Goal: Information Seeking & Learning: Learn about a topic

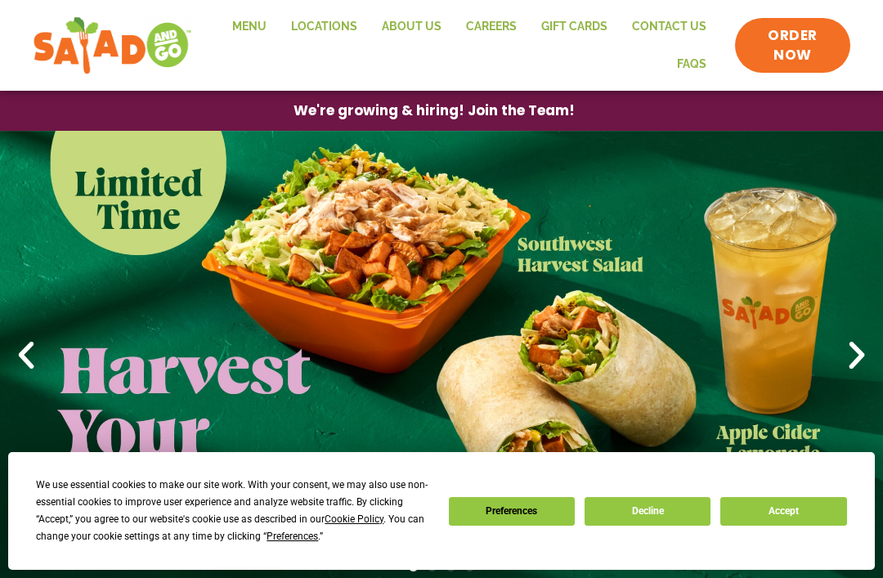
click at [802, 512] on button "Accept" at bounding box center [784, 511] width 126 height 29
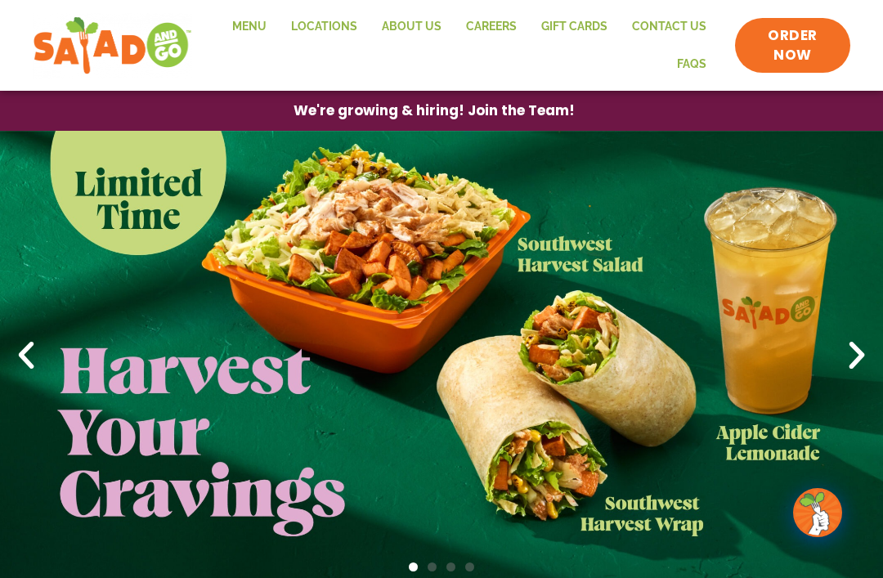
click at [258, 28] on link "Menu" at bounding box center [249, 27] width 59 height 38
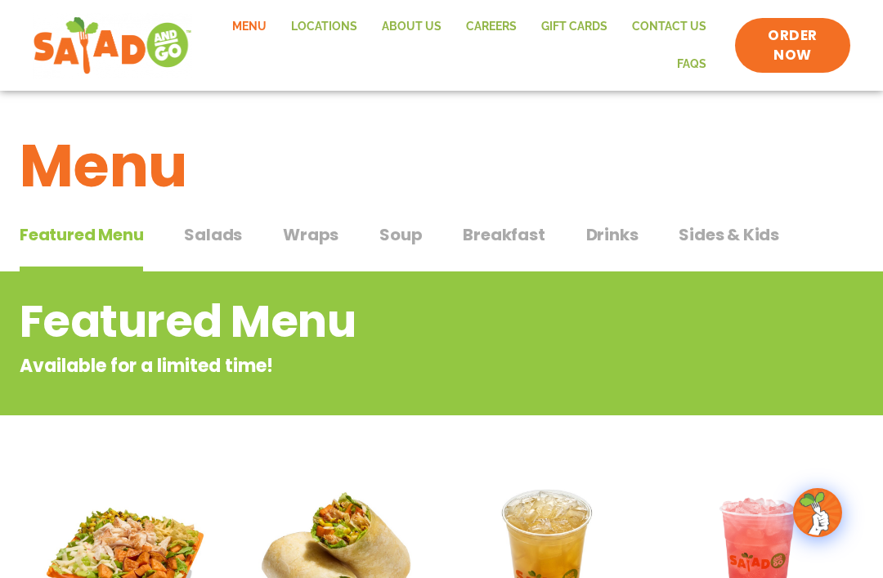
click at [227, 224] on span "Salads" at bounding box center [213, 234] width 58 height 25
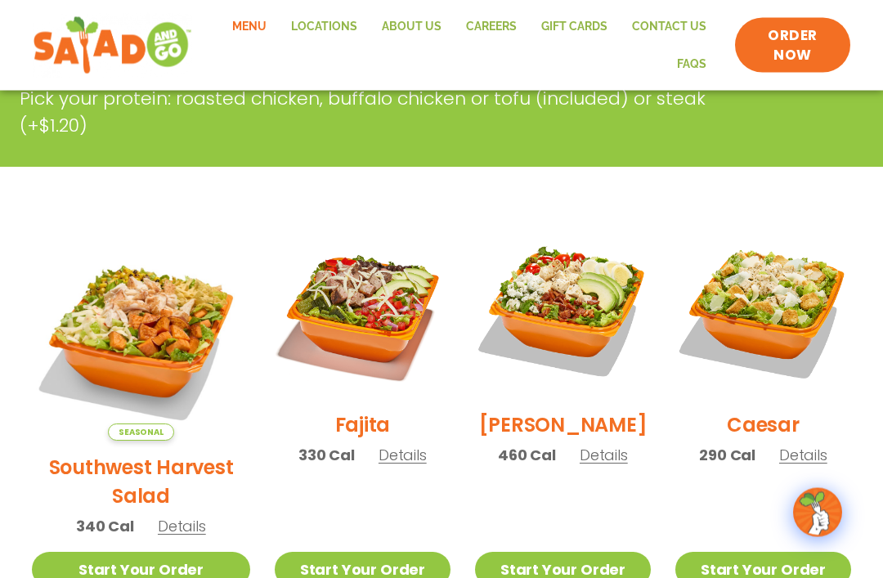
scroll to position [330, 0]
click at [348, 319] on img at bounding box center [363, 310] width 176 height 176
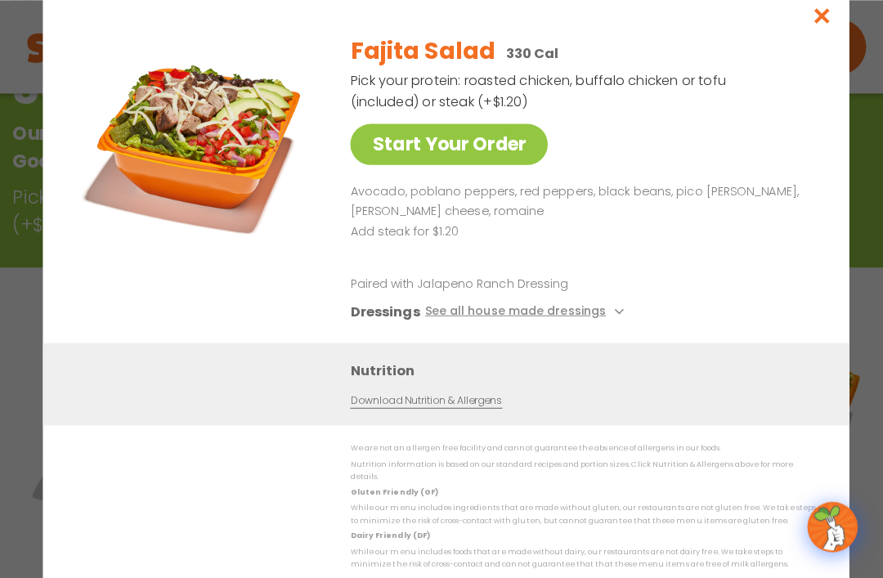
scroll to position [236, 0]
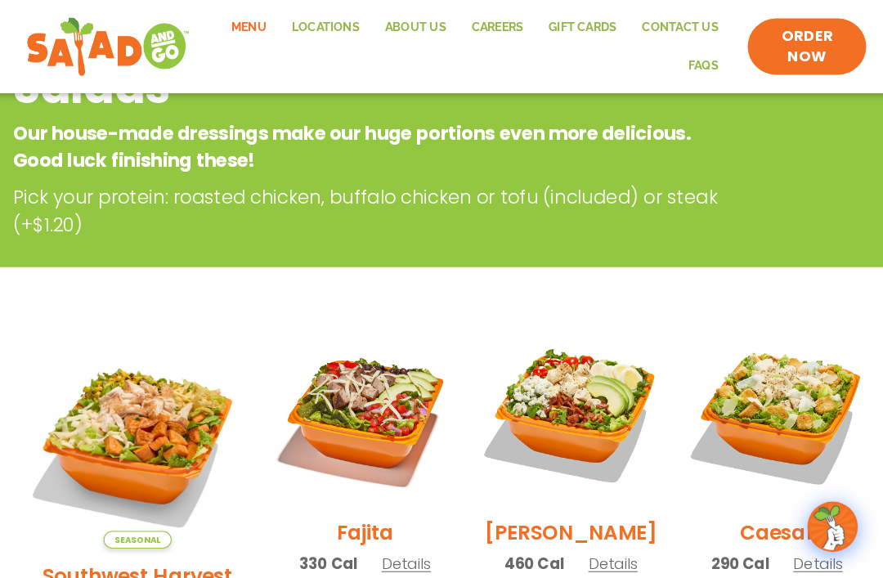
click at [565, 397] on img at bounding box center [563, 404] width 176 height 176
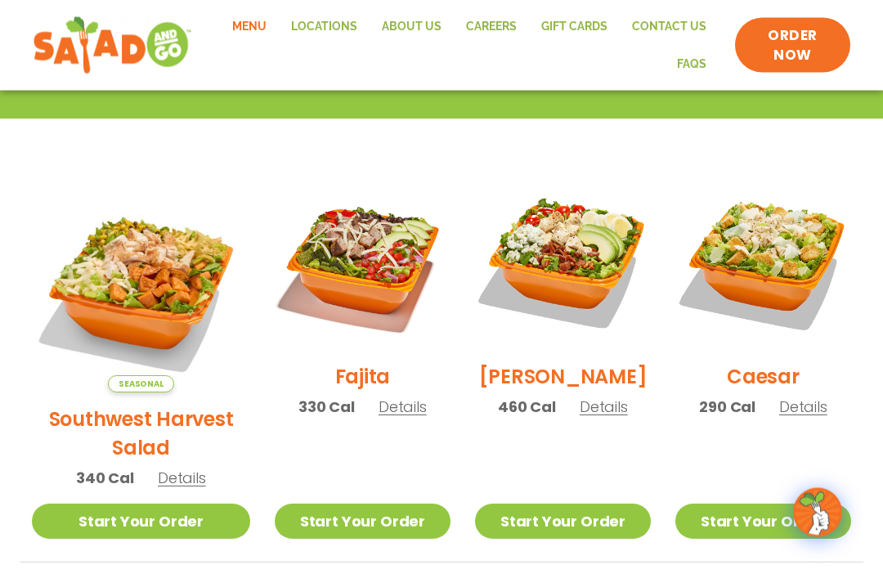
scroll to position [378, 0]
click at [133, 270] on img at bounding box center [141, 283] width 218 height 218
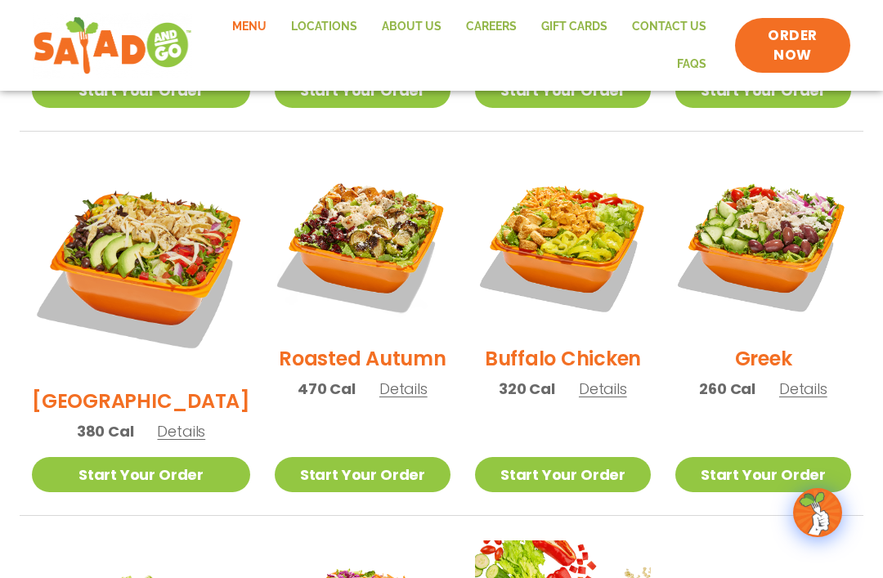
scroll to position [808, 0]
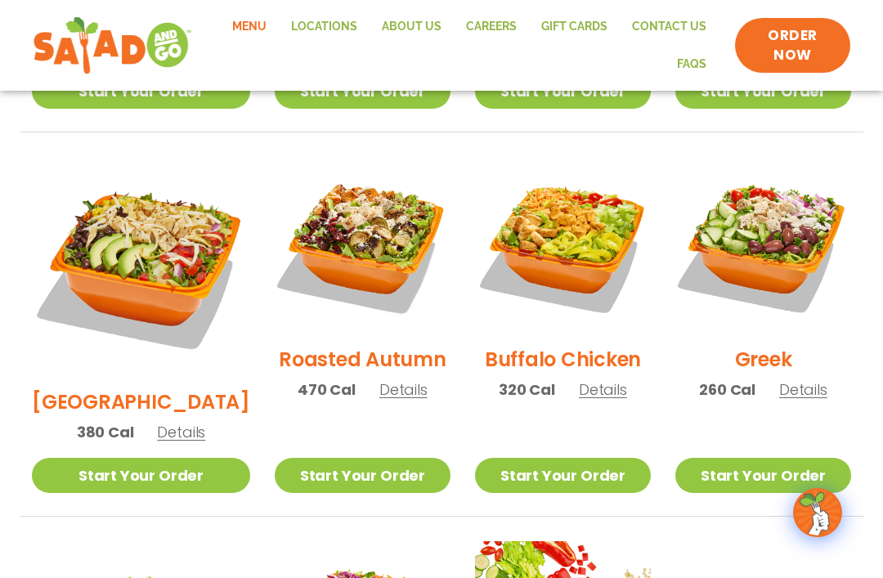
click at [141, 209] on img at bounding box center [141, 266] width 218 height 218
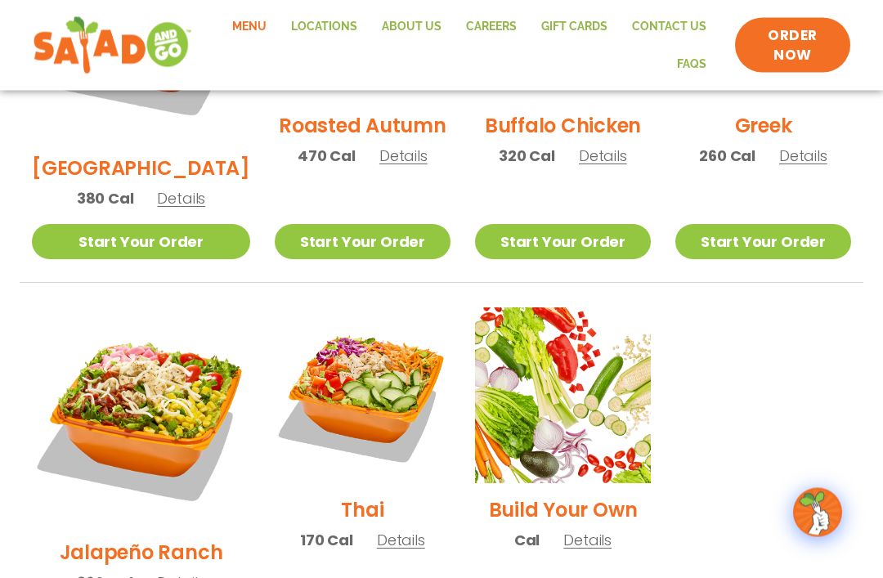
scroll to position [1042, 0]
click at [140, 321] on img at bounding box center [141, 417] width 218 height 218
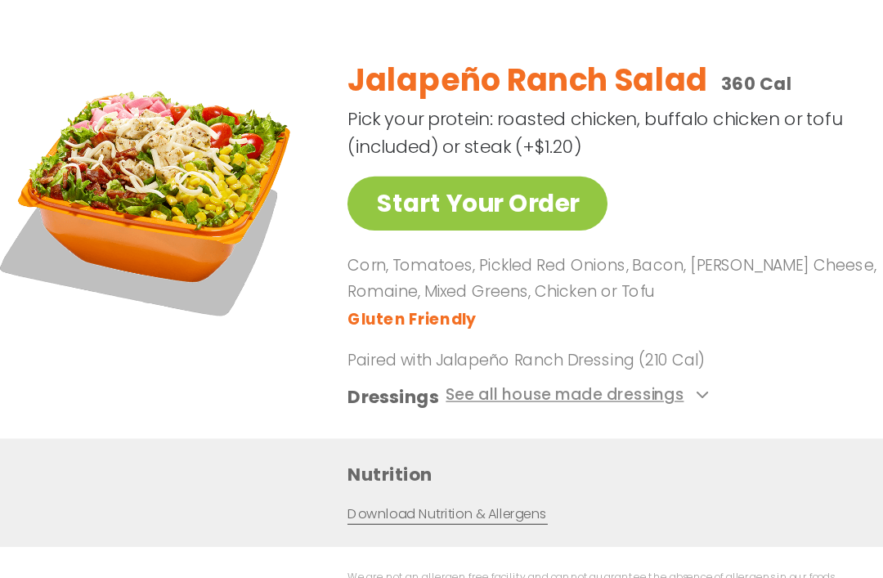
scroll to position [567, 0]
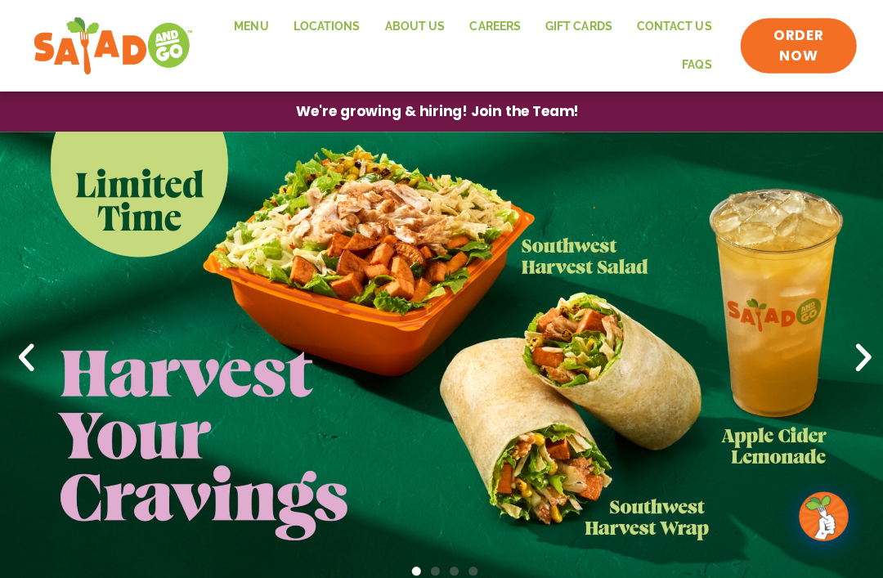
click at [327, 22] on link "Locations" at bounding box center [324, 27] width 91 height 38
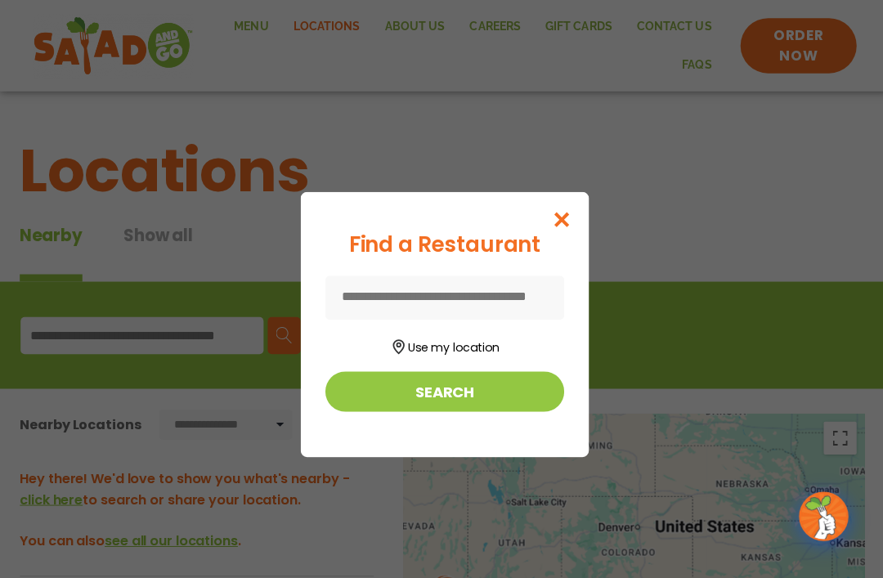
click at [443, 390] on button "Search" at bounding box center [441, 389] width 237 height 40
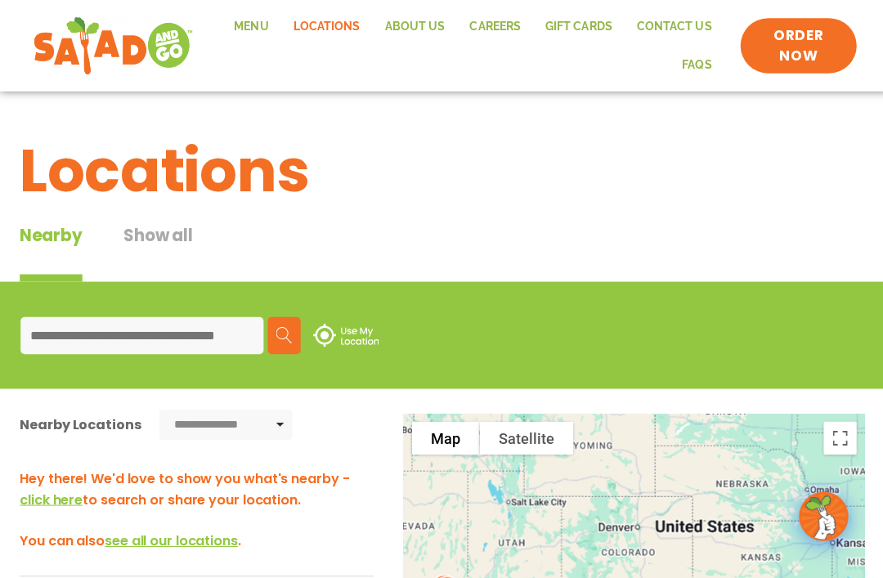
click at [66, 330] on input at bounding box center [140, 333] width 241 height 37
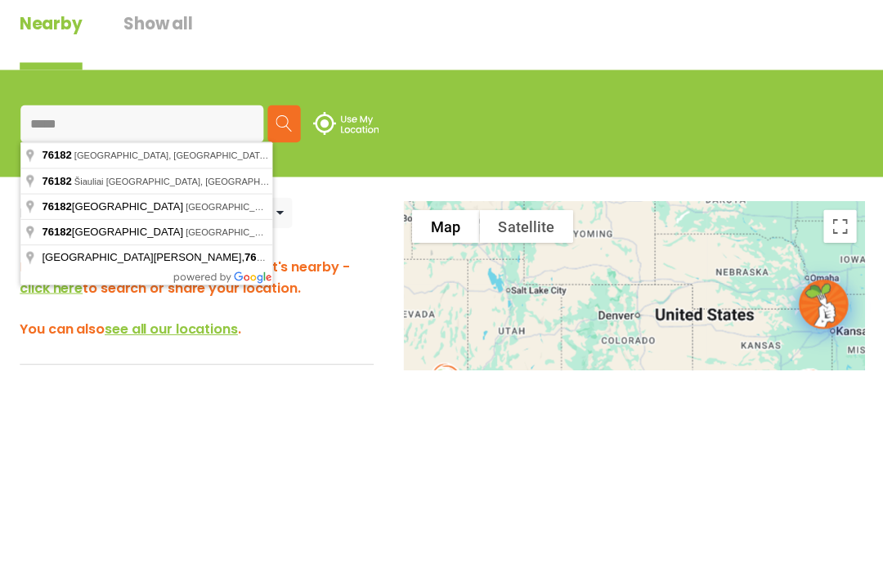
type input "**********"
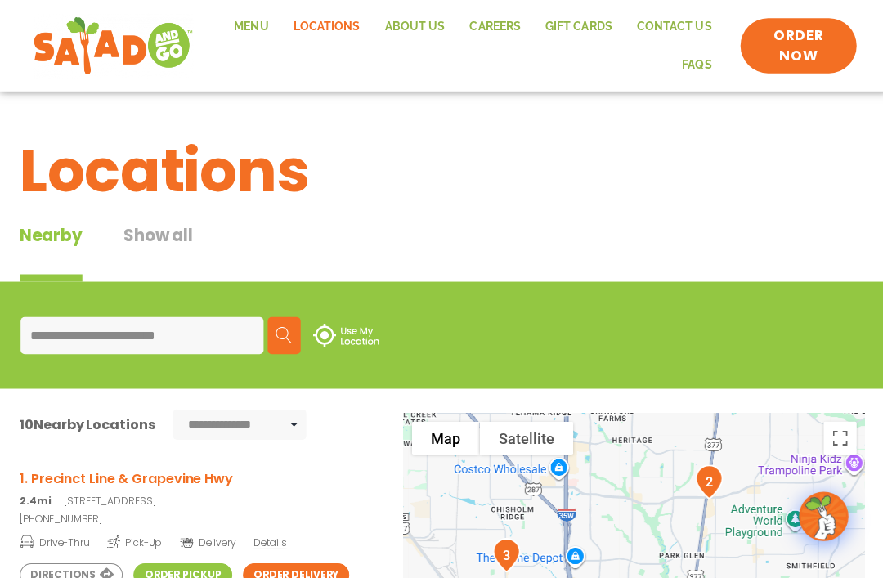
click at [259, 25] on link "Menu" at bounding box center [249, 27] width 59 height 38
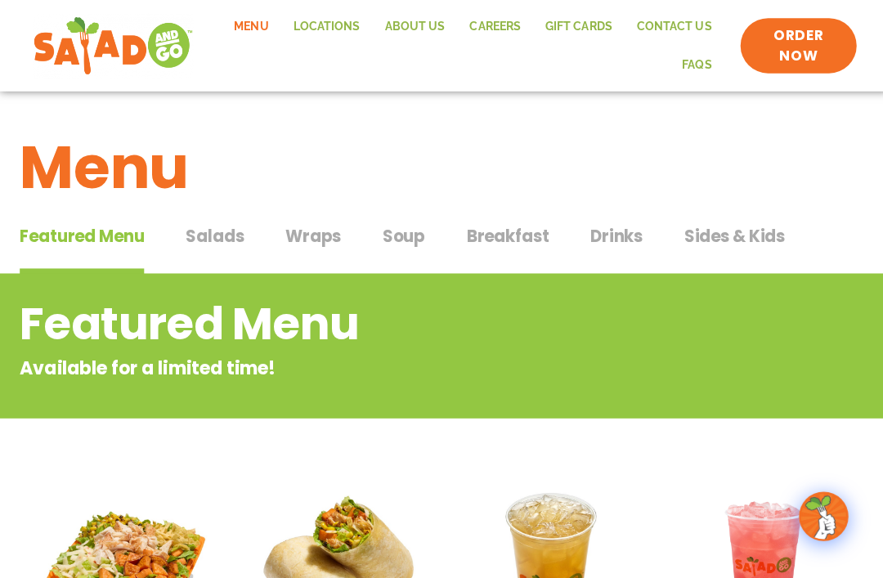
click at [315, 245] on span "Wraps" at bounding box center [311, 234] width 56 height 25
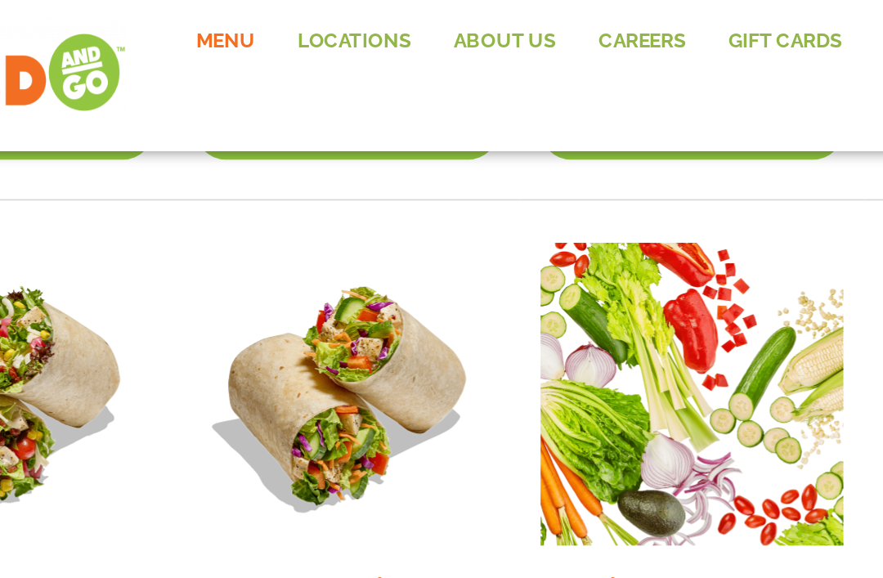
scroll to position [1145, 0]
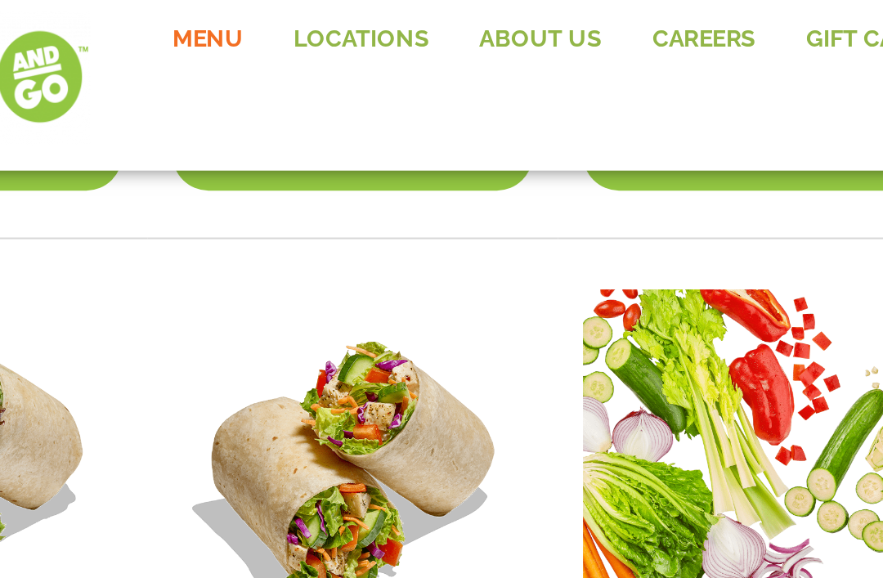
click at [232, 172] on img at bounding box center [320, 237] width 176 height 176
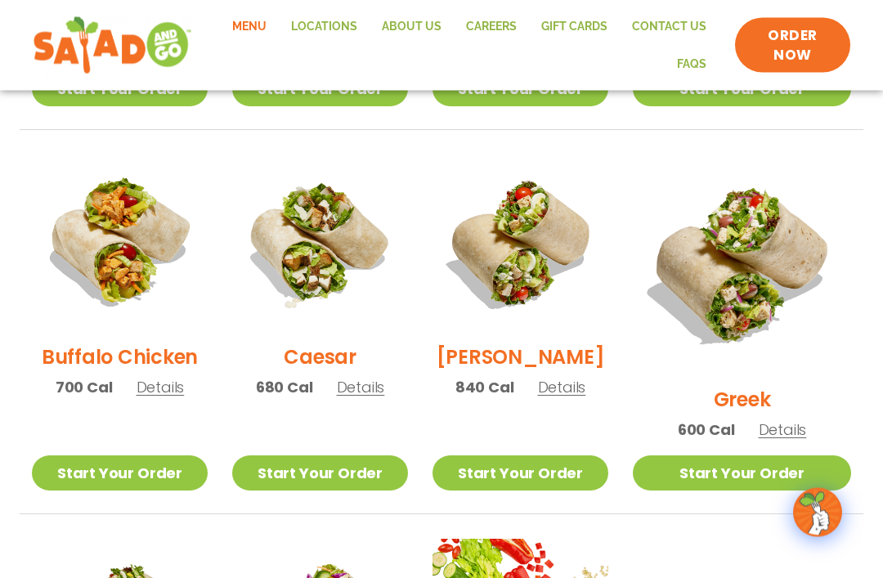
scroll to position [755, 0]
click at [133, 259] on img at bounding box center [120, 243] width 176 height 176
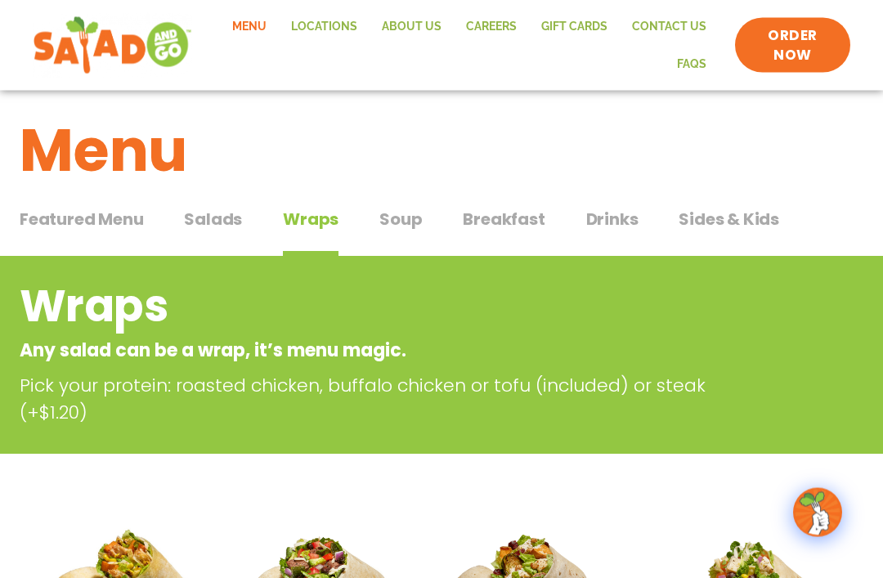
scroll to position [0, 0]
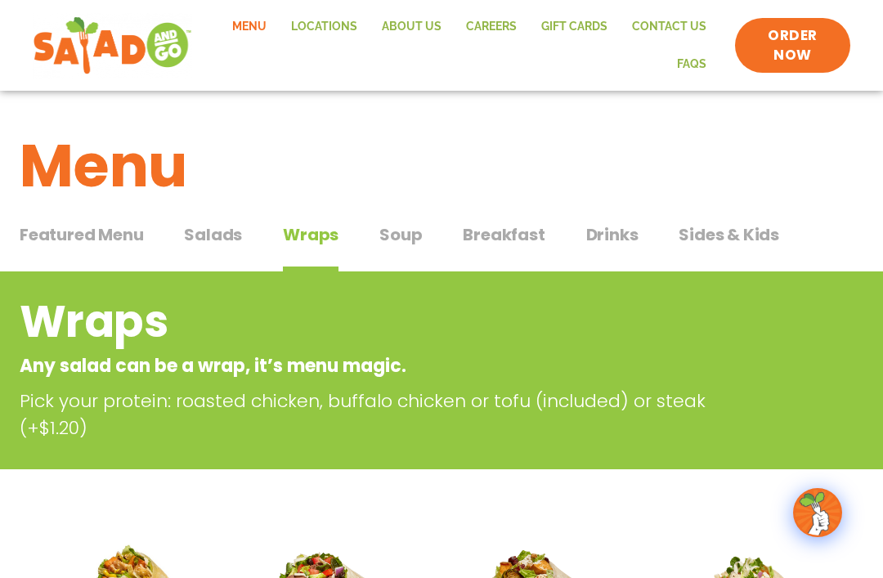
click at [211, 228] on span "Salads" at bounding box center [213, 234] width 58 height 25
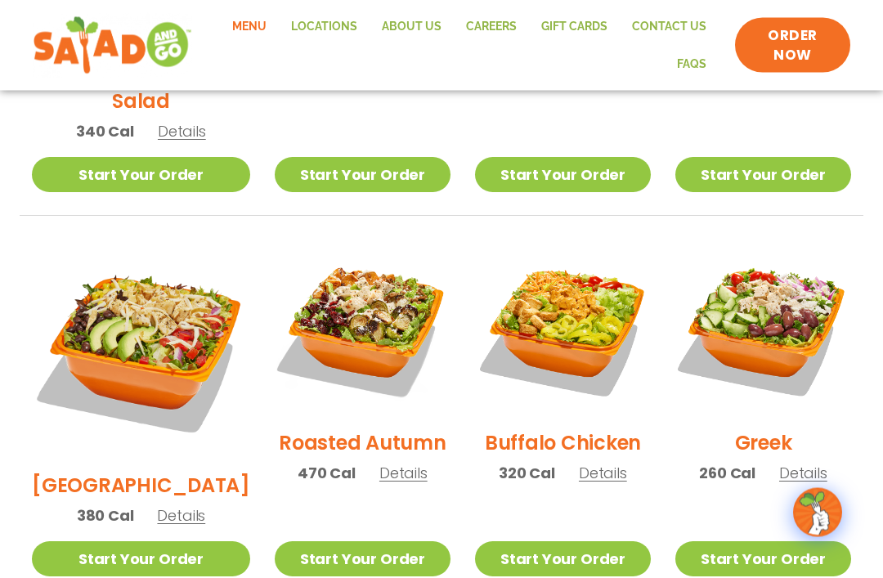
scroll to position [725, 0]
click at [562, 294] on img at bounding box center [563, 328] width 176 height 176
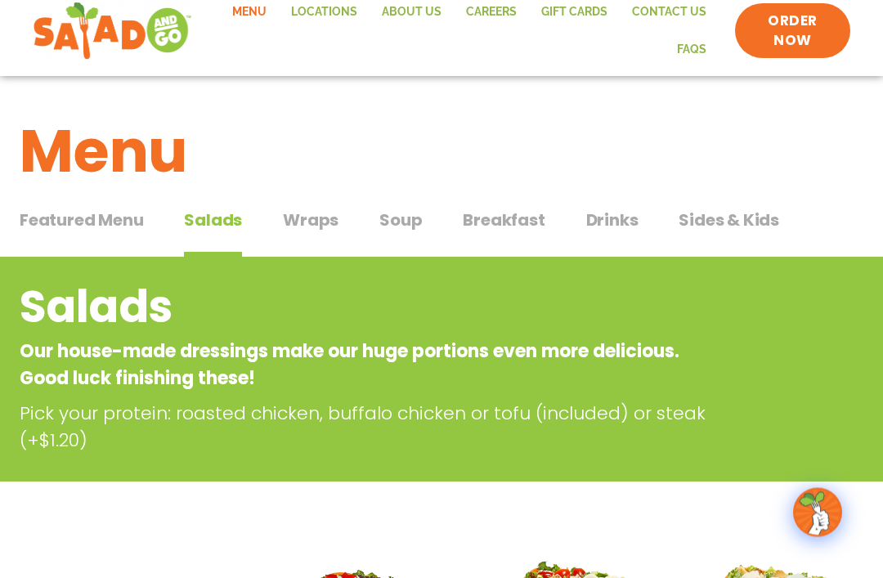
scroll to position [0, 0]
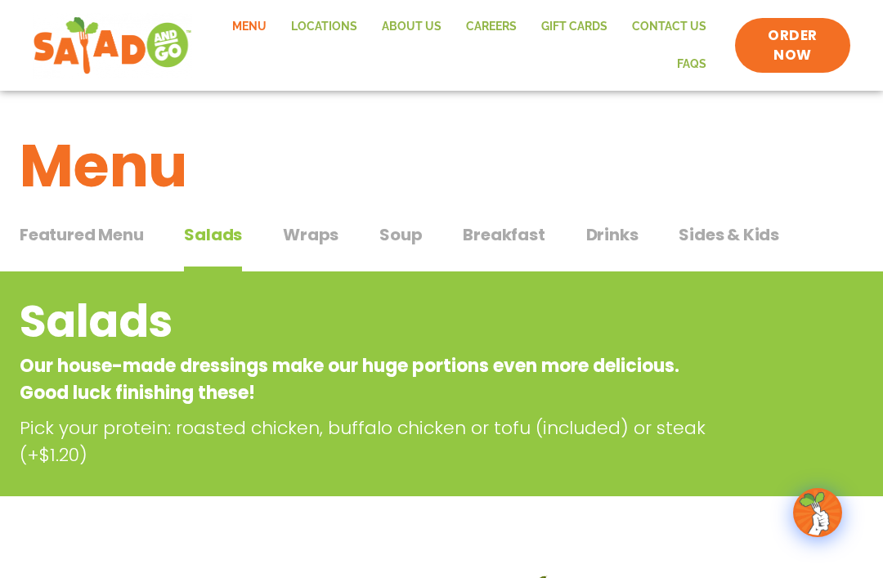
click at [497, 236] on span "Breakfast" at bounding box center [504, 234] width 82 height 25
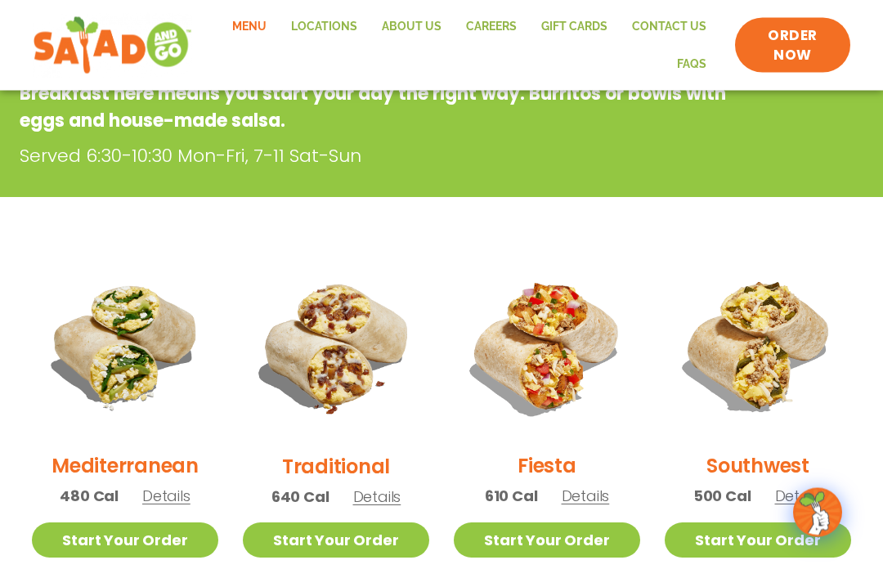
scroll to position [290, 0]
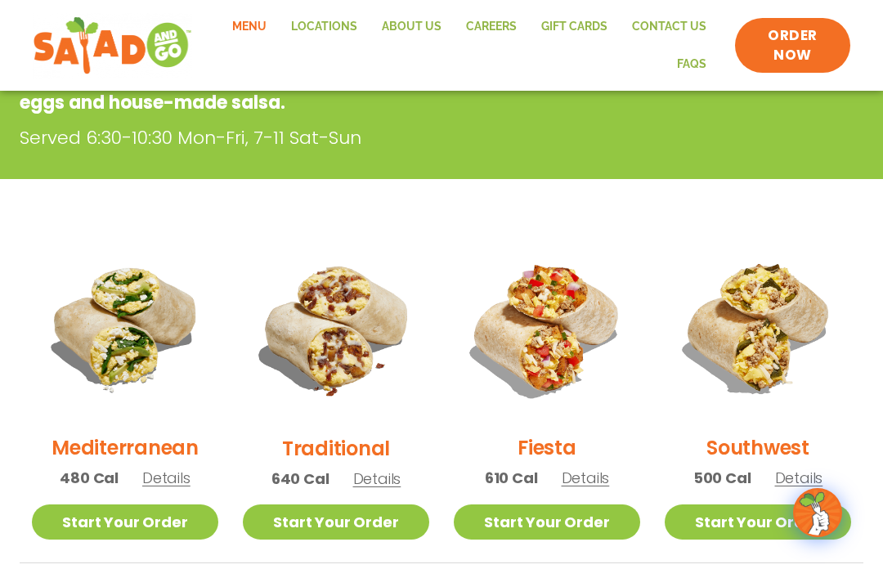
click at [315, 348] on img at bounding box center [336, 328] width 187 height 187
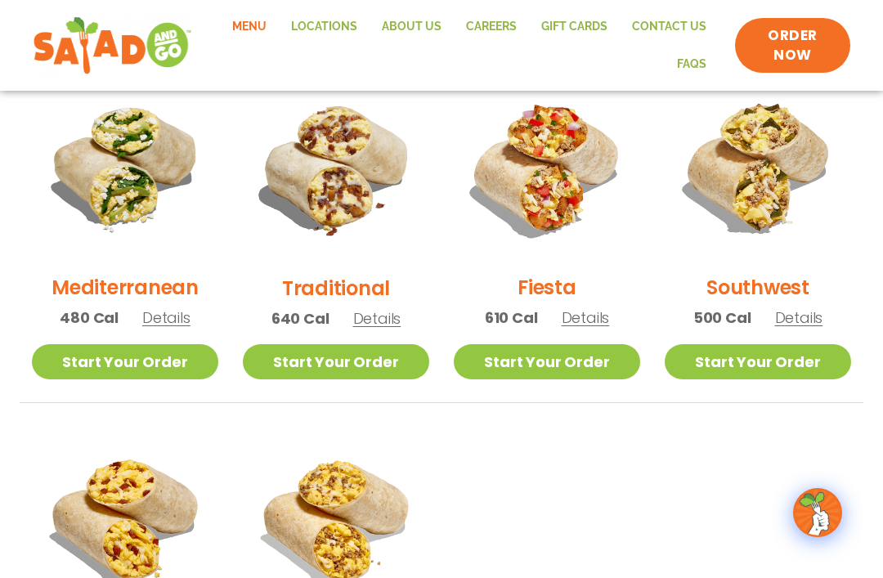
scroll to position [452, 0]
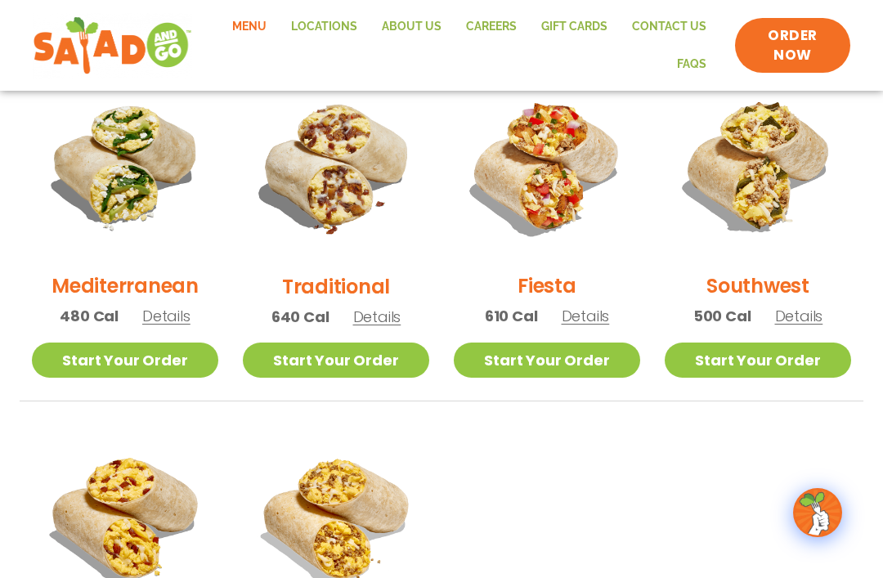
click at [126, 198] on img at bounding box center [125, 166] width 187 height 187
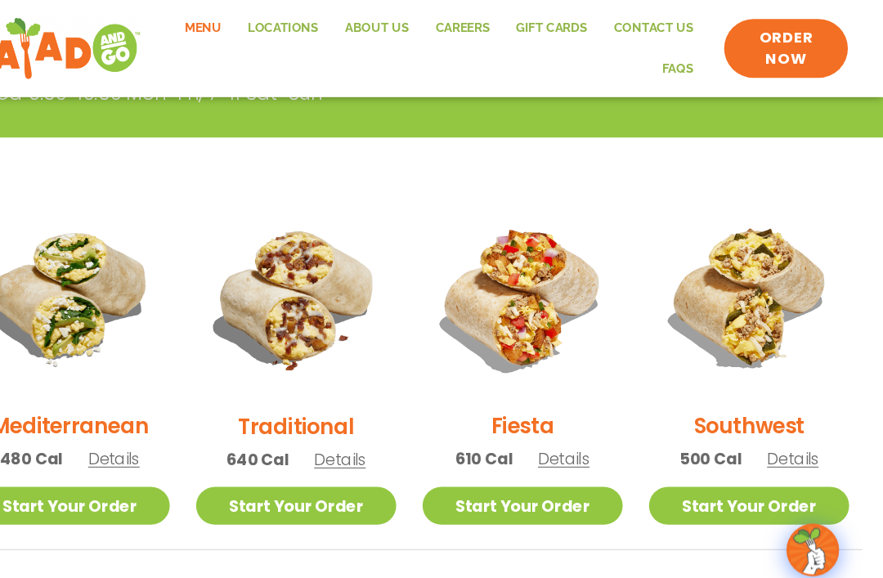
scroll to position [0, 0]
